Goal: Book appointment/travel/reservation

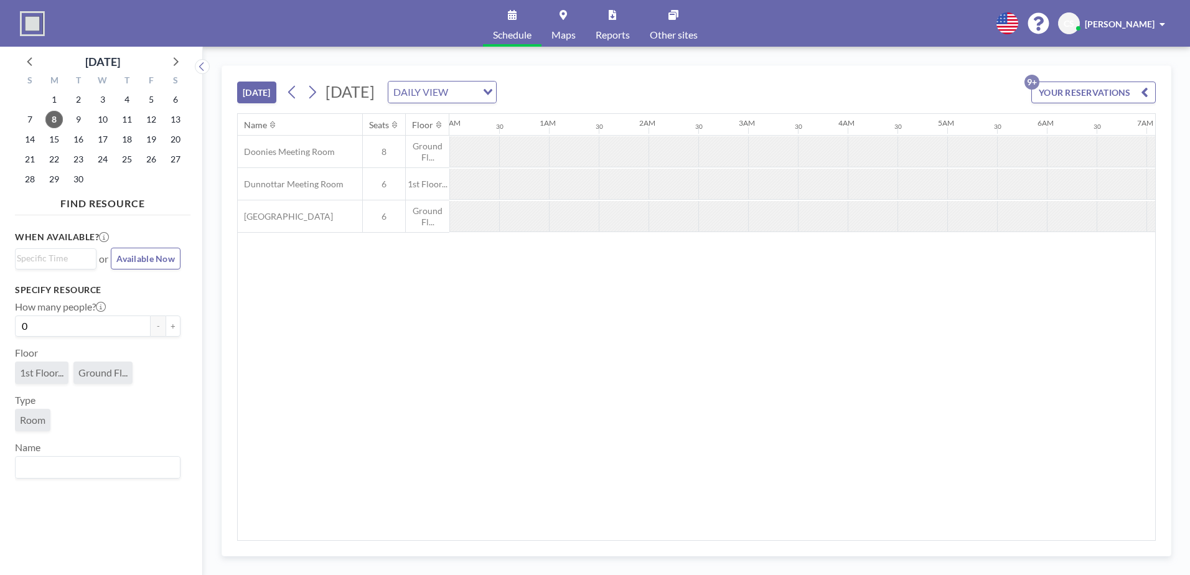
scroll to position [0, 1095]
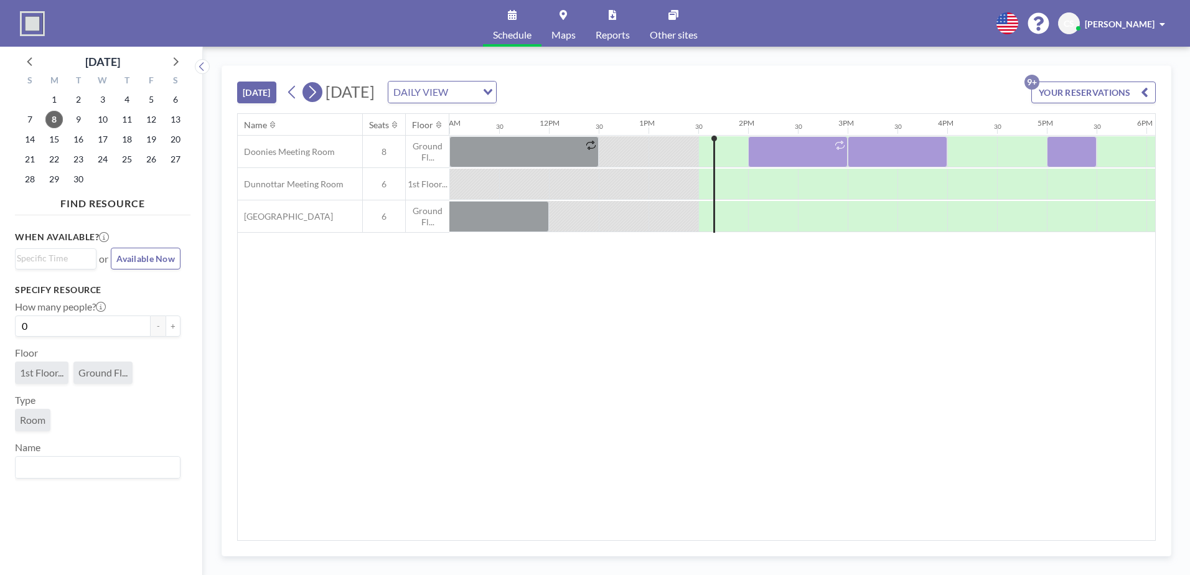
click at [313, 92] on icon at bounding box center [312, 92] width 12 height 19
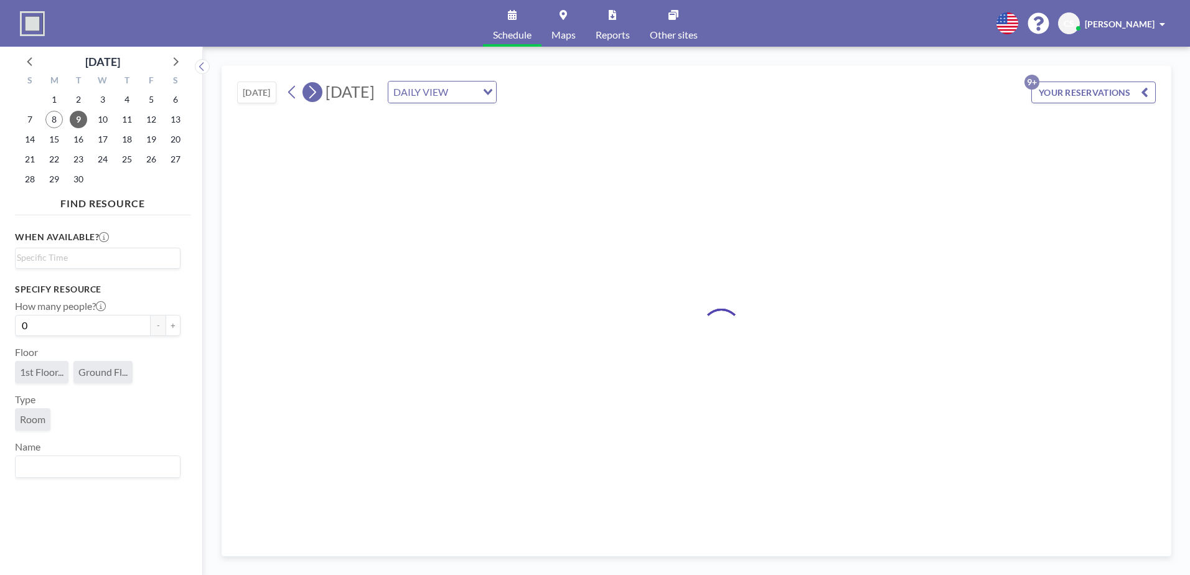
click at [314, 93] on icon at bounding box center [312, 92] width 12 height 19
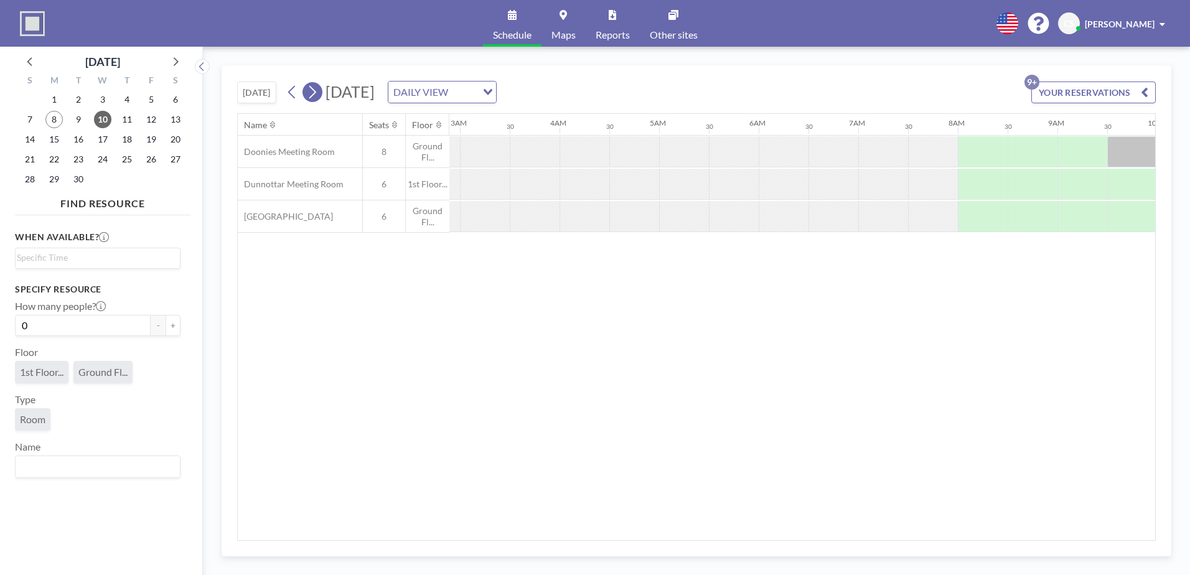
scroll to position [0, 672]
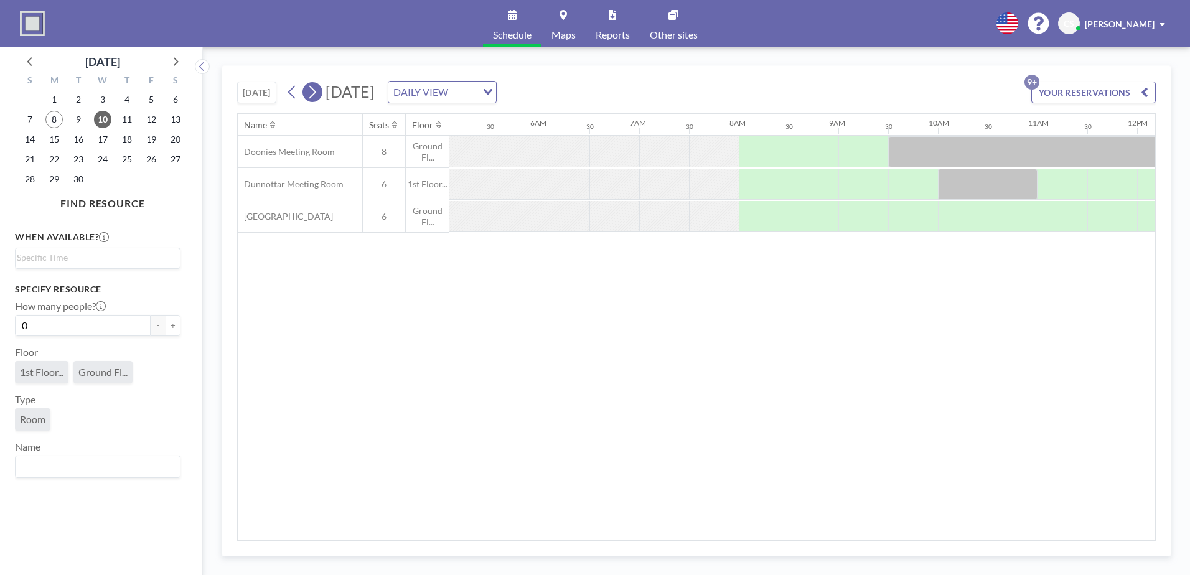
click at [314, 96] on icon at bounding box center [312, 92] width 7 height 13
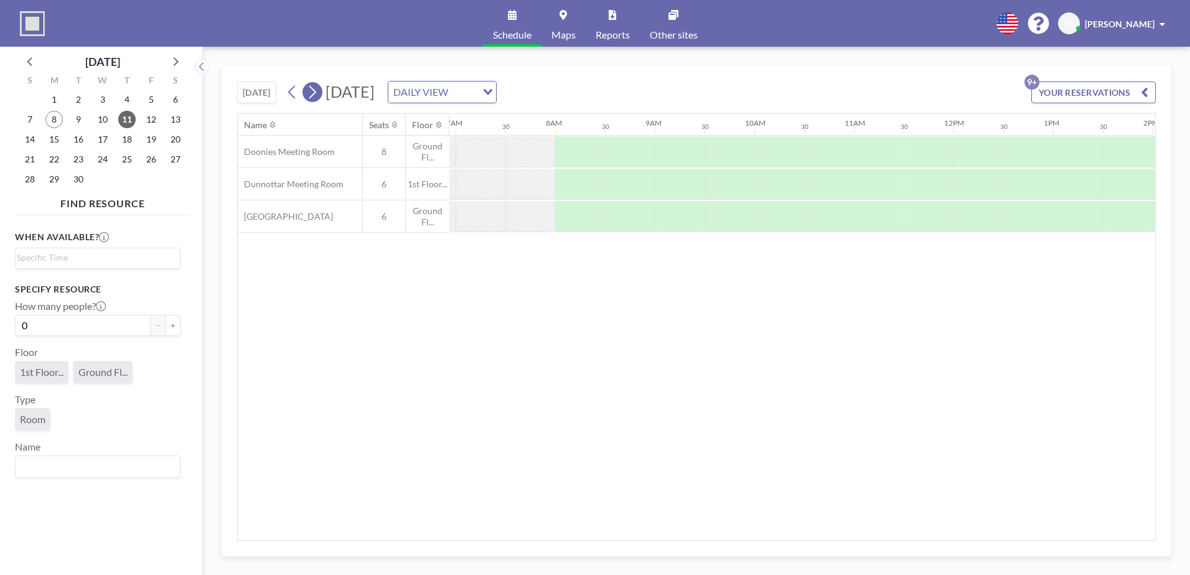
scroll to position [0, 747]
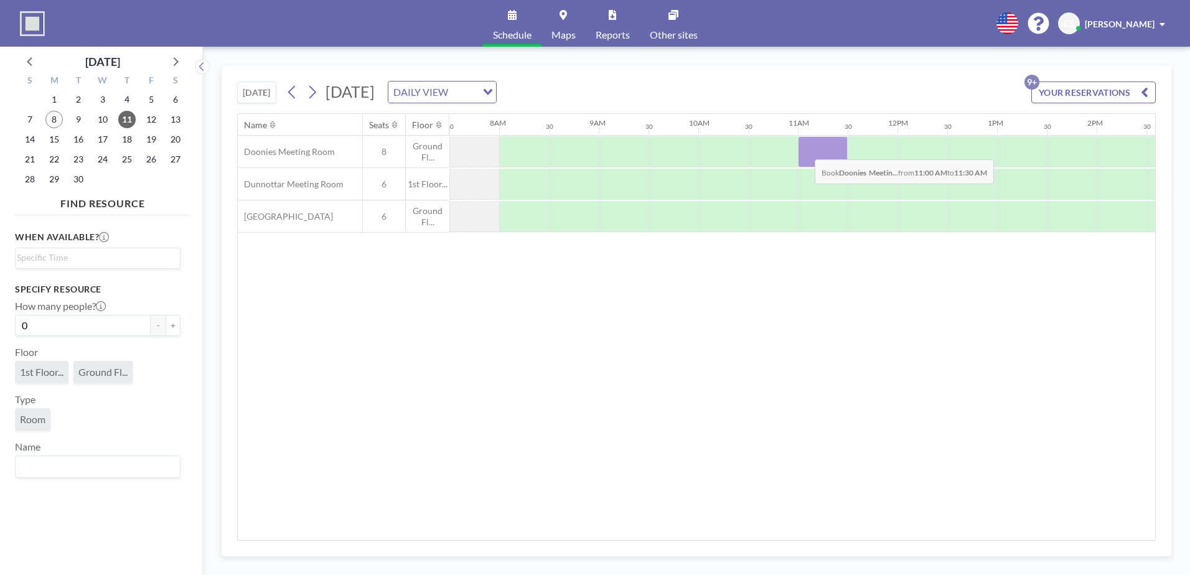
click at [805, 150] on div at bounding box center [823, 151] width 50 height 31
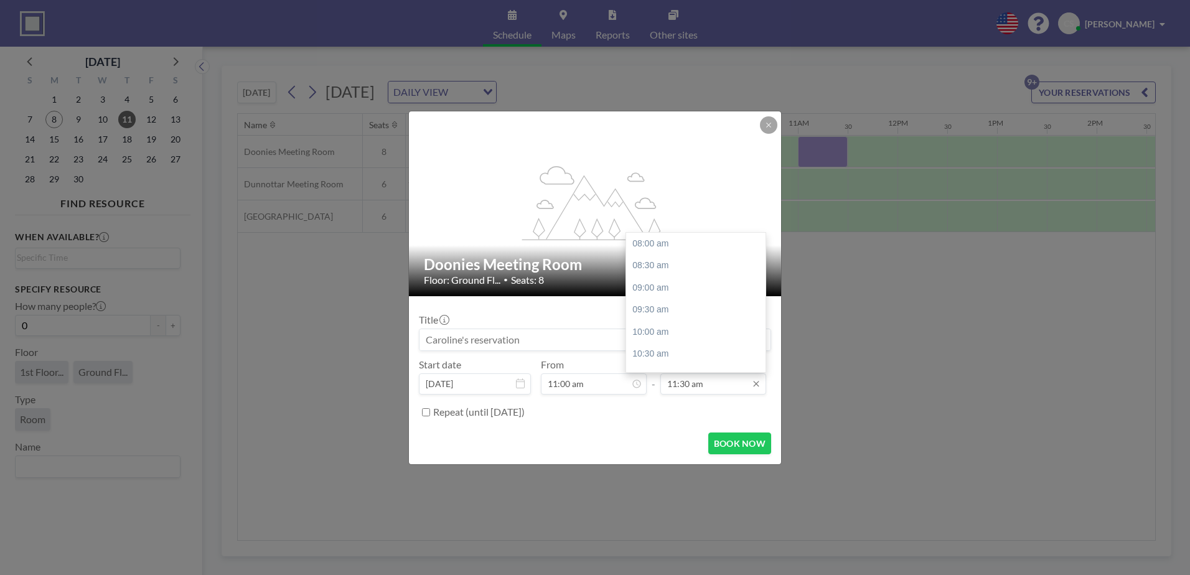
scroll to position [155, 0]
click at [714, 388] on input "11:30 am" at bounding box center [713, 383] width 106 height 21
click at [669, 273] on div "12:00 pm" at bounding box center [699, 266] width 146 height 22
type input "12:00 pm"
click at [546, 341] on input at bounding box center [594, 339] width 351 height 21
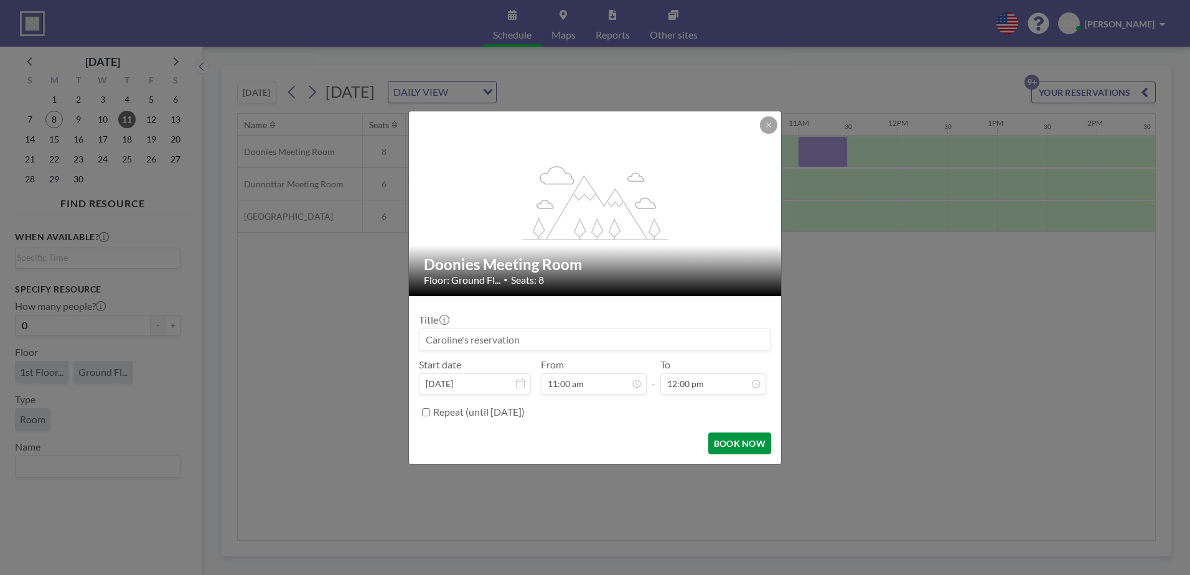
scroll to position [133, 0]
click at [726, 443] on button "BOOK NOW" at bounding box center [739, 444] width 63 height 22
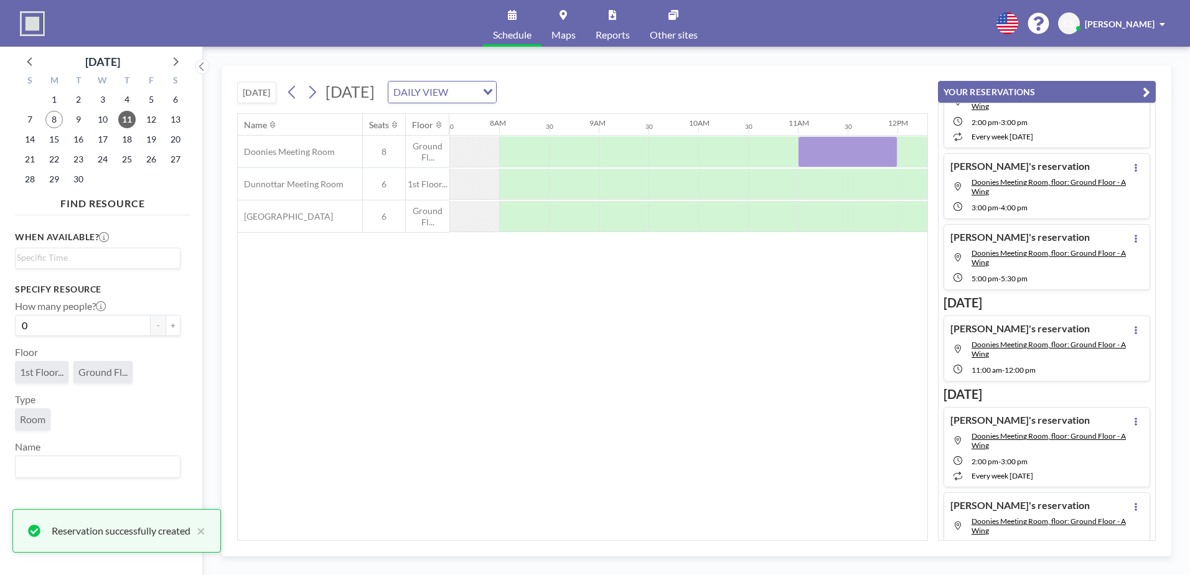
scroll to position [83, 0]
